Goal: Check status: Check status

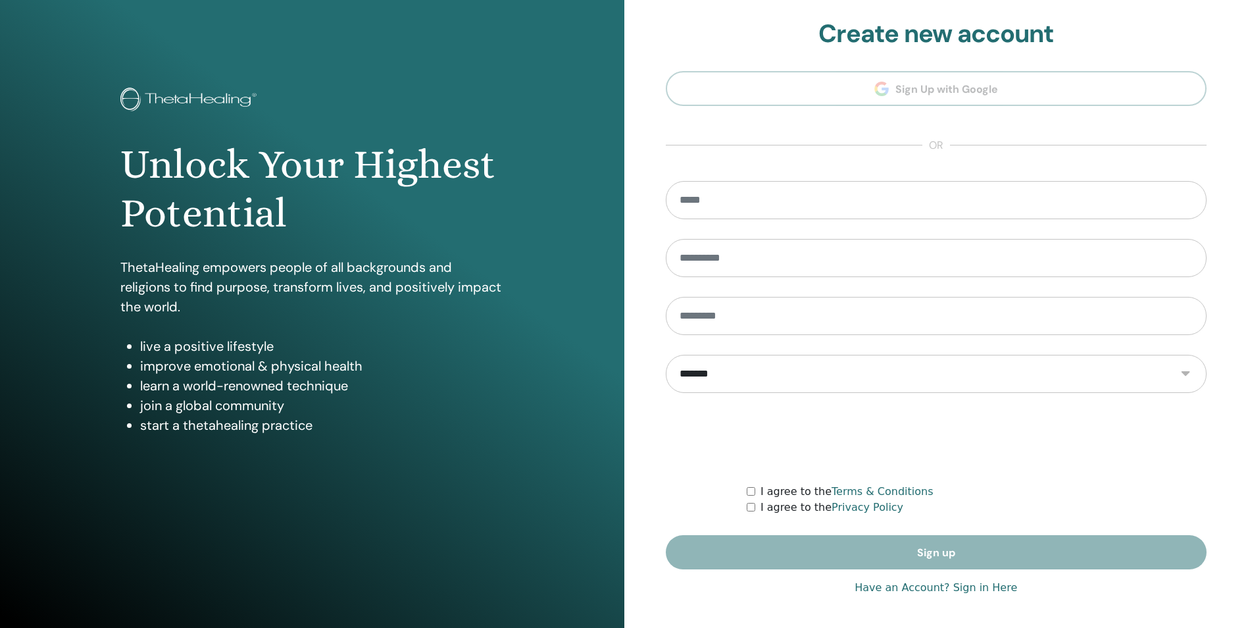
scroll to position [4, 0]
type input "**********"
click at [888, 589] on link "Have an Account? Sign in Here" at bounding box center [936, 587] width 162 height 16
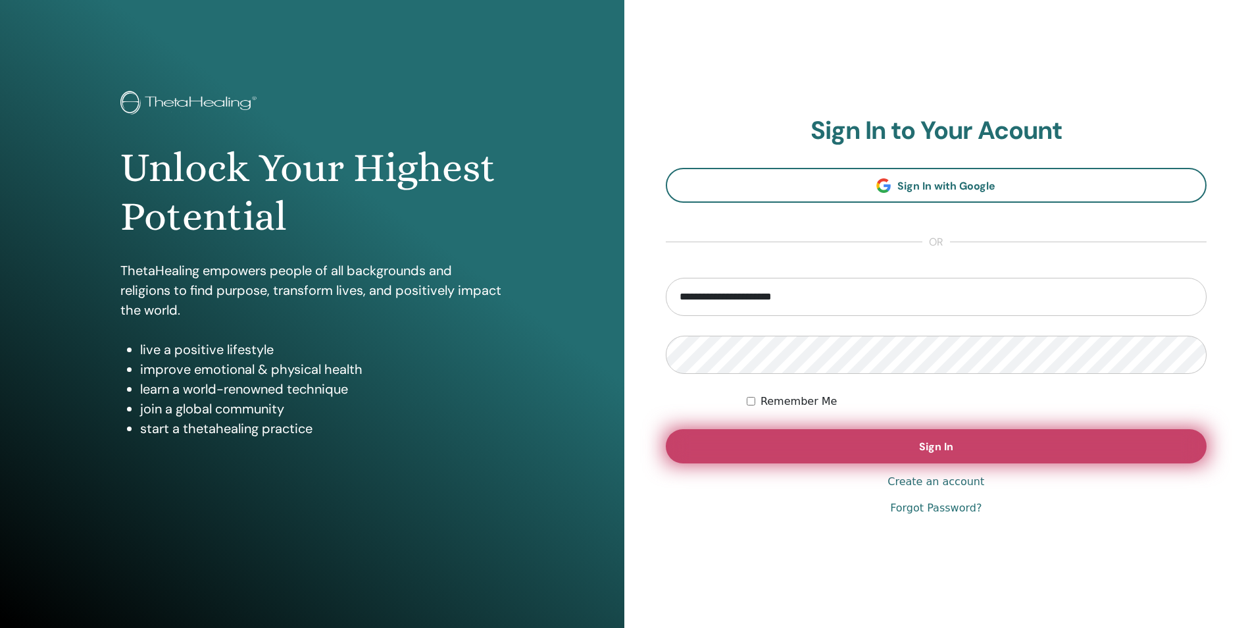
click at [832, 444] on button "Sign In" at bounding box center [936, 446] width 541 height 34
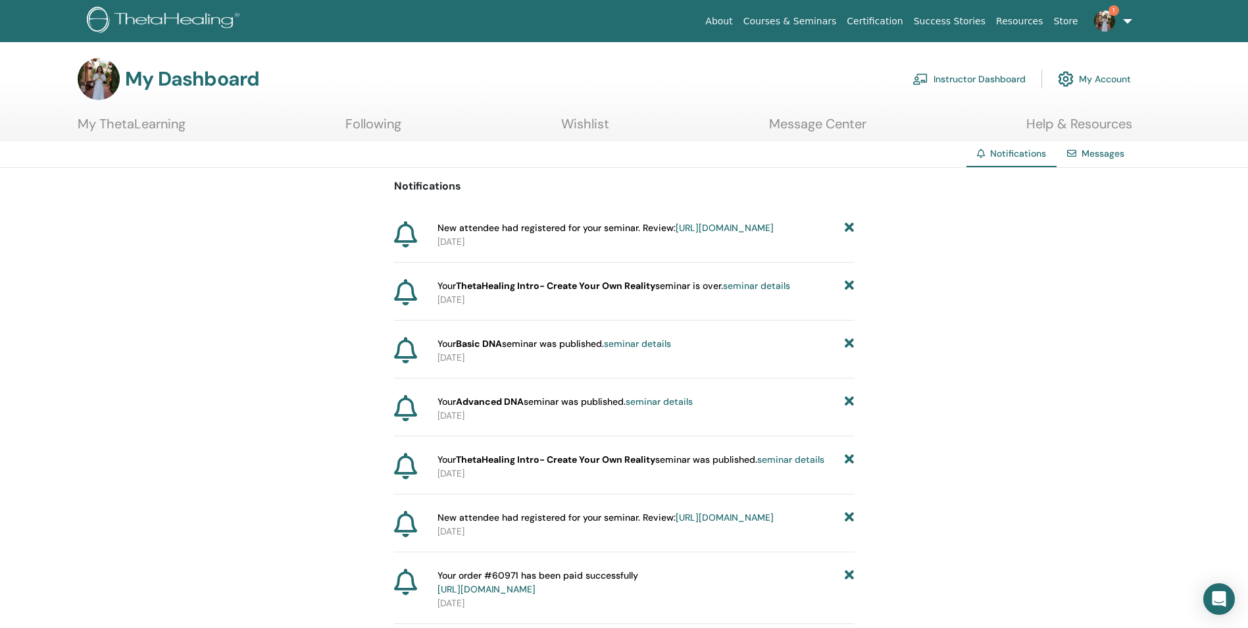
click at [529, 230] on span "New attendee had registered for your seminar. Review: [URL][DOMAIN_NAME]" at bounding box center [605, 228] width 336 height 14
click at [676, 234] on link "[URL][DOMAIN_NAME]" at bounding box center [725, 228] width 98 height 12
